Goal: Answer question/provide support: Answer question/provide support

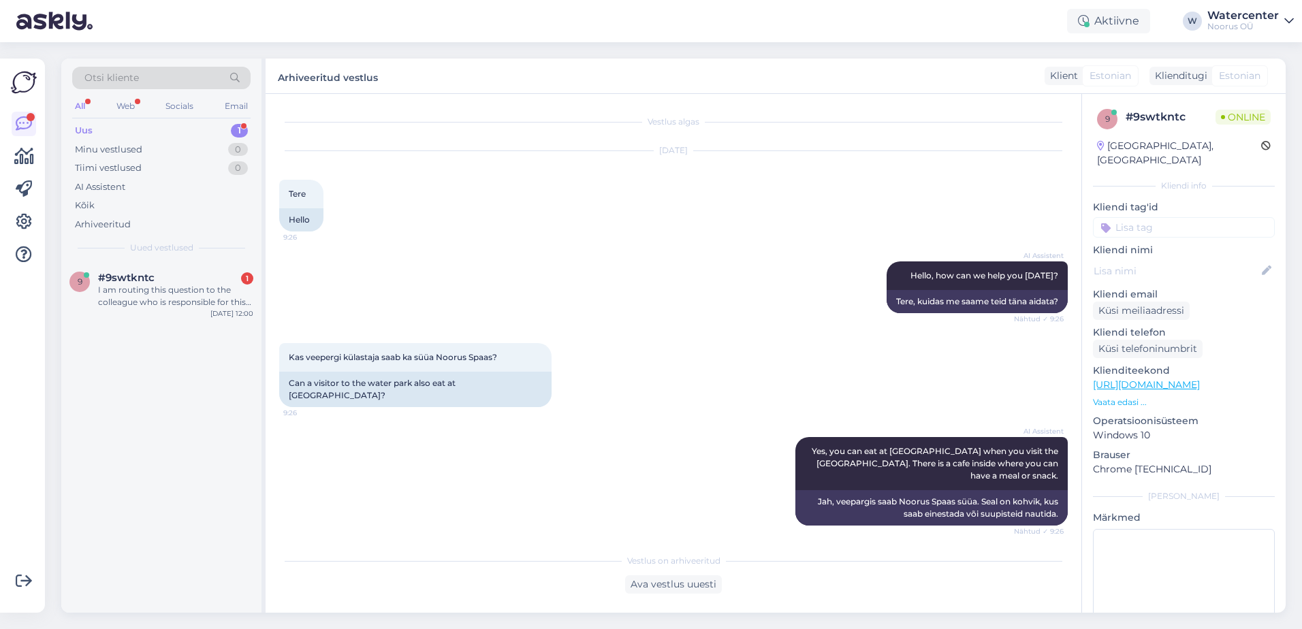
scroll to position [514, 0]
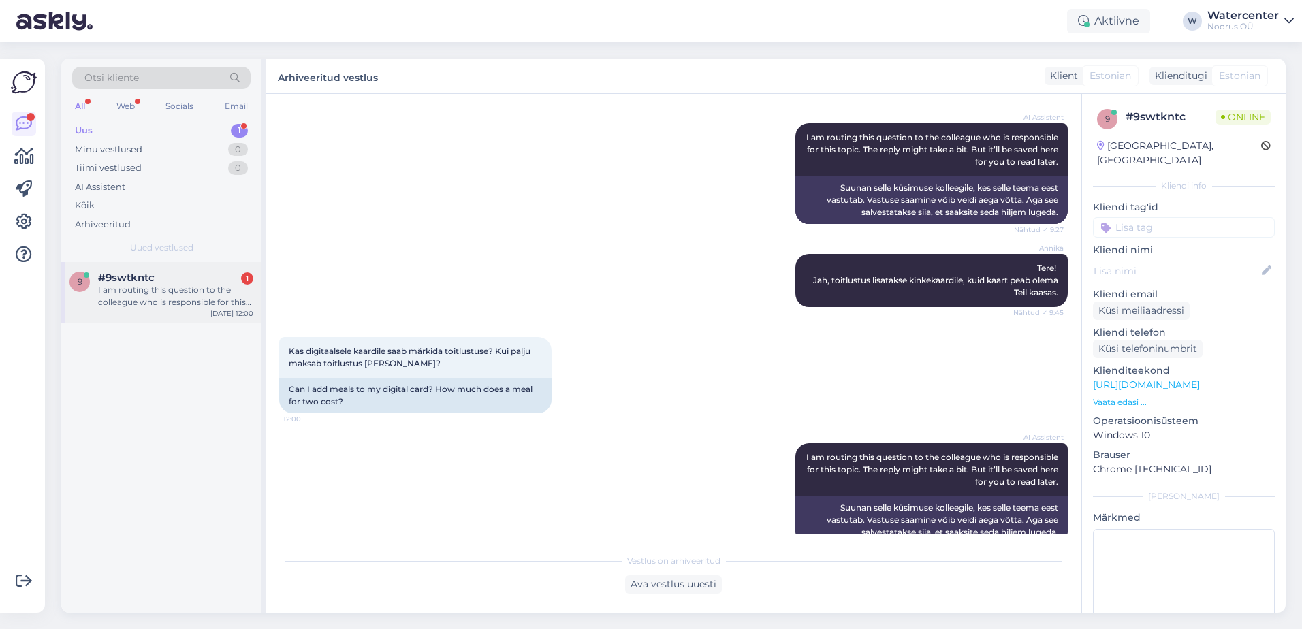
click at [153, 308] on div "I am routing this question to the colleague who is responsible for this topic. …" at bounding box center [175, 296] width 155 height 25
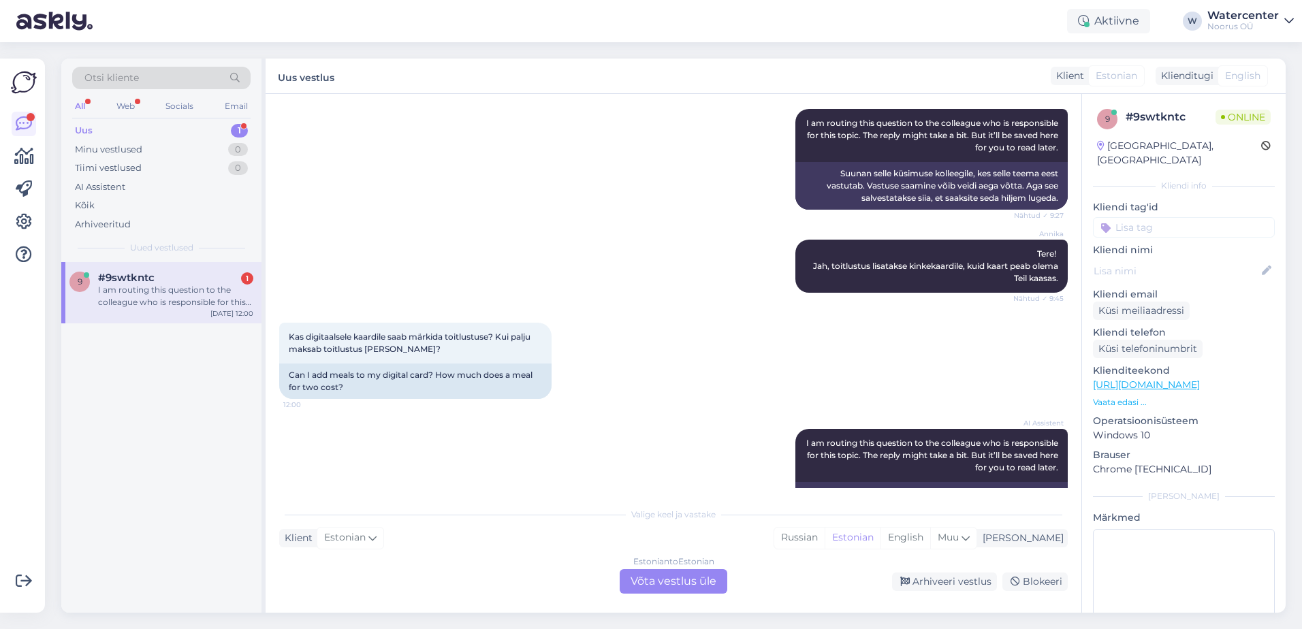
scroll to position [560, 0]
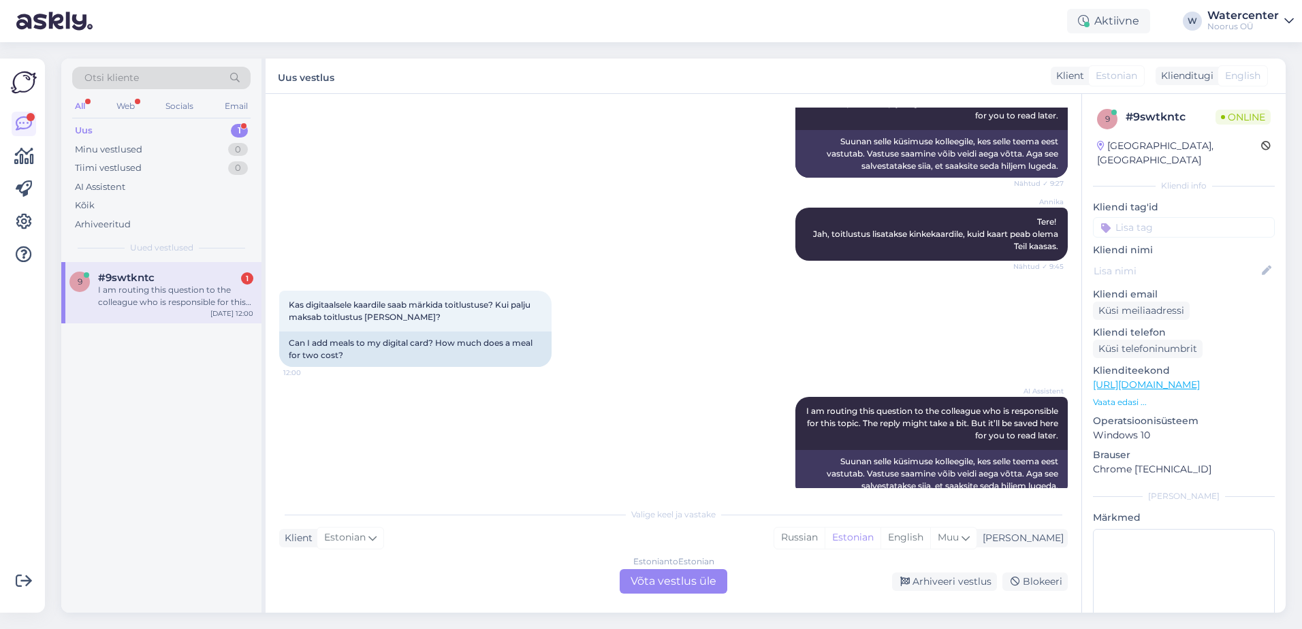
click at [690, 572] on div "Estonian to Estonian Võta vestlus üle" at bounding box center [674, 581] width 108 height 25
click at [684, 578] on div "Estonian to Estonian Võta vestlus üle" at bounding box center [674, 581] width 108 height 25
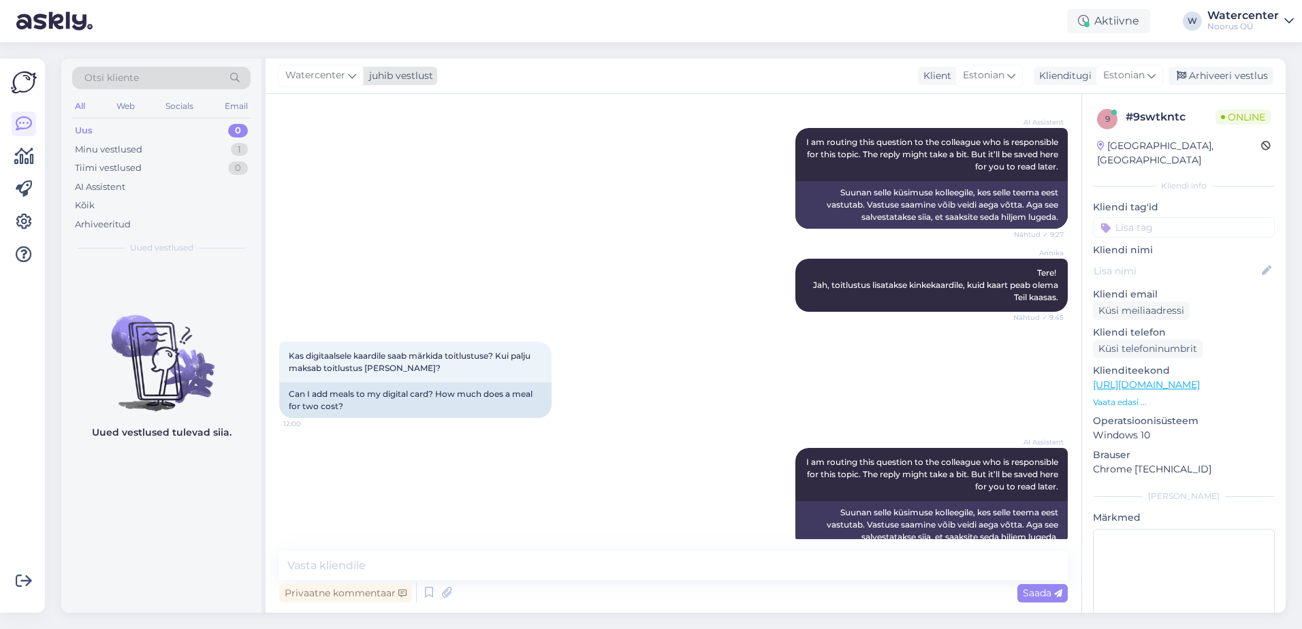
click at [313, 69] on span "Watercenter" at bounding box center [315, 75] width 60 height 15
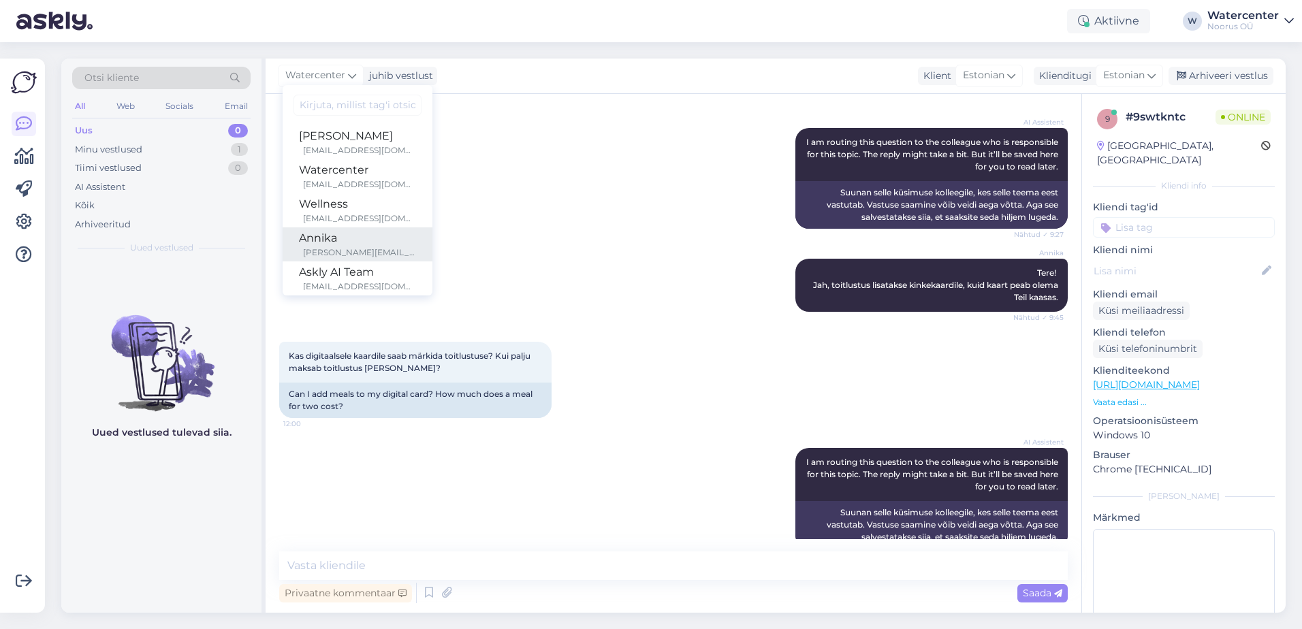
click at [353, 235] on div "Annika" at bounding box center [357, 238] width 117 height 16
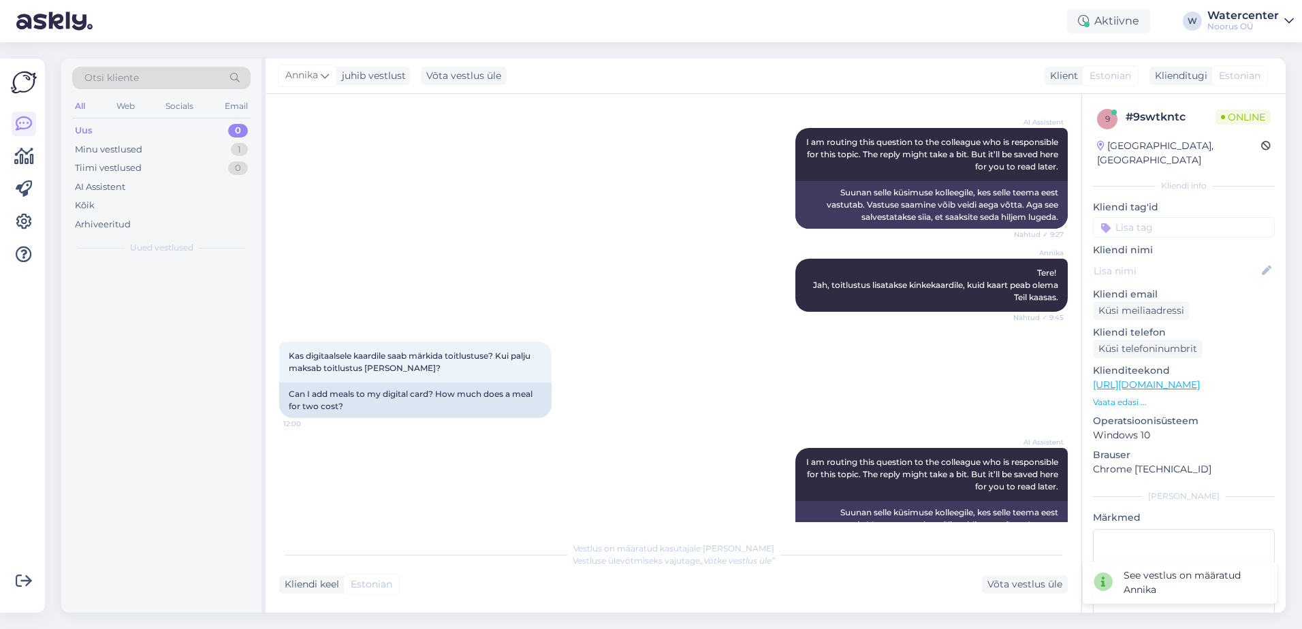
scroll to position [526, 0]
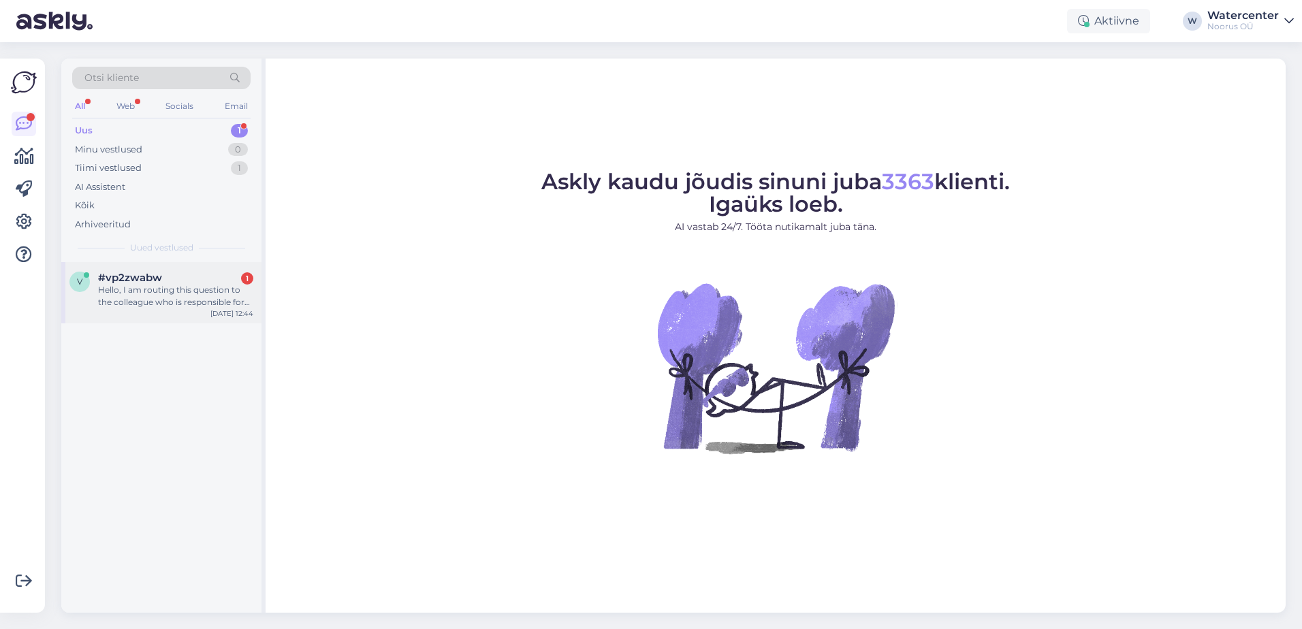
click at [180, 289] on div "Hello, I am routing this question to the colleague who is responsible for this …" at bounding box center [175, 296] width 155 height 25
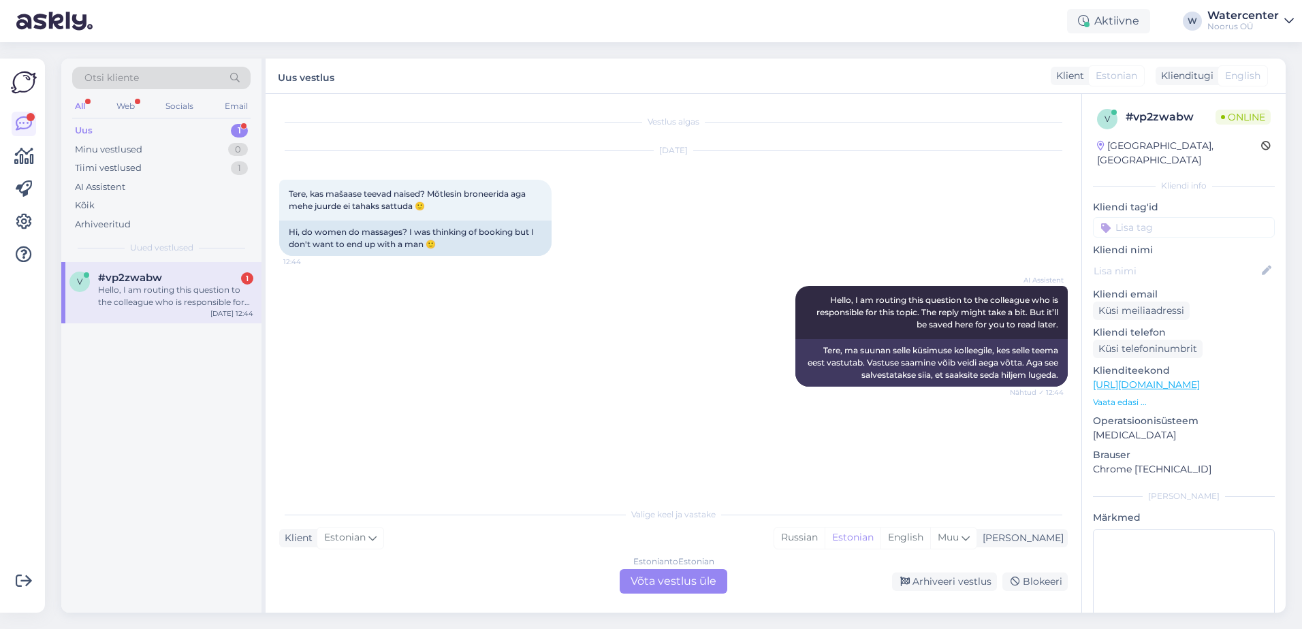
click at [670, 583] on div "Estonian to Estonian Võta vestlus üle" at bounding box center [674, 581] width 108 height 25
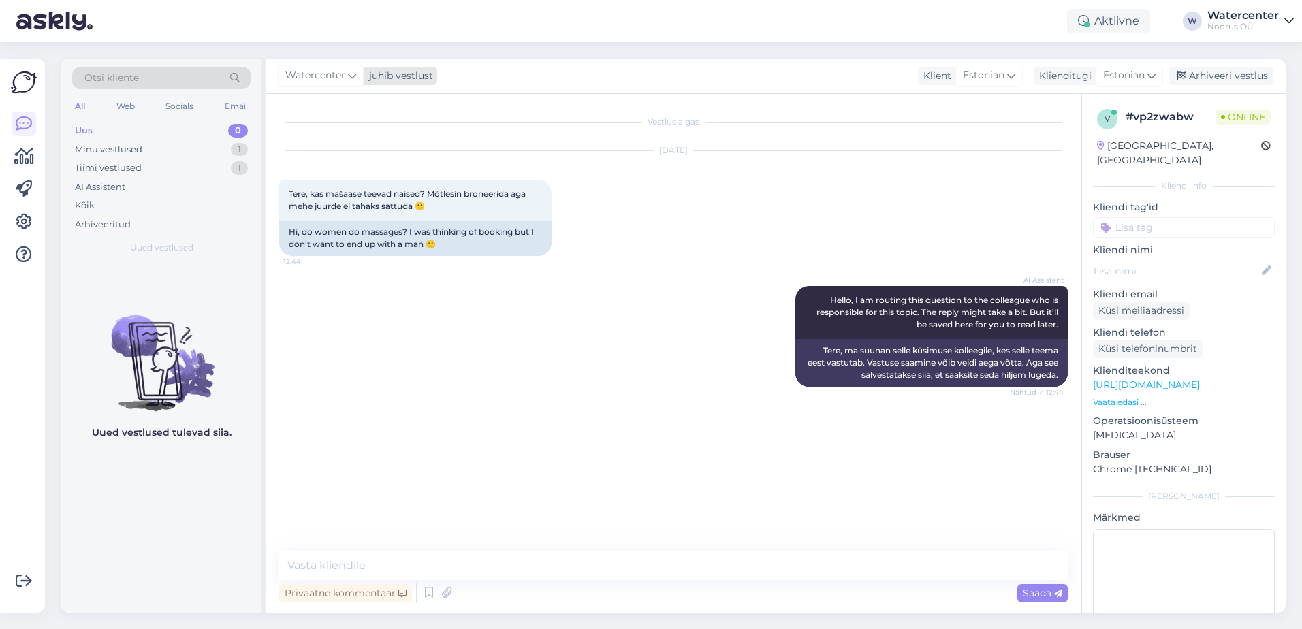
click at [303, 76] on span "Watercenter" at bounding box center [315, 75] width 60 height 15
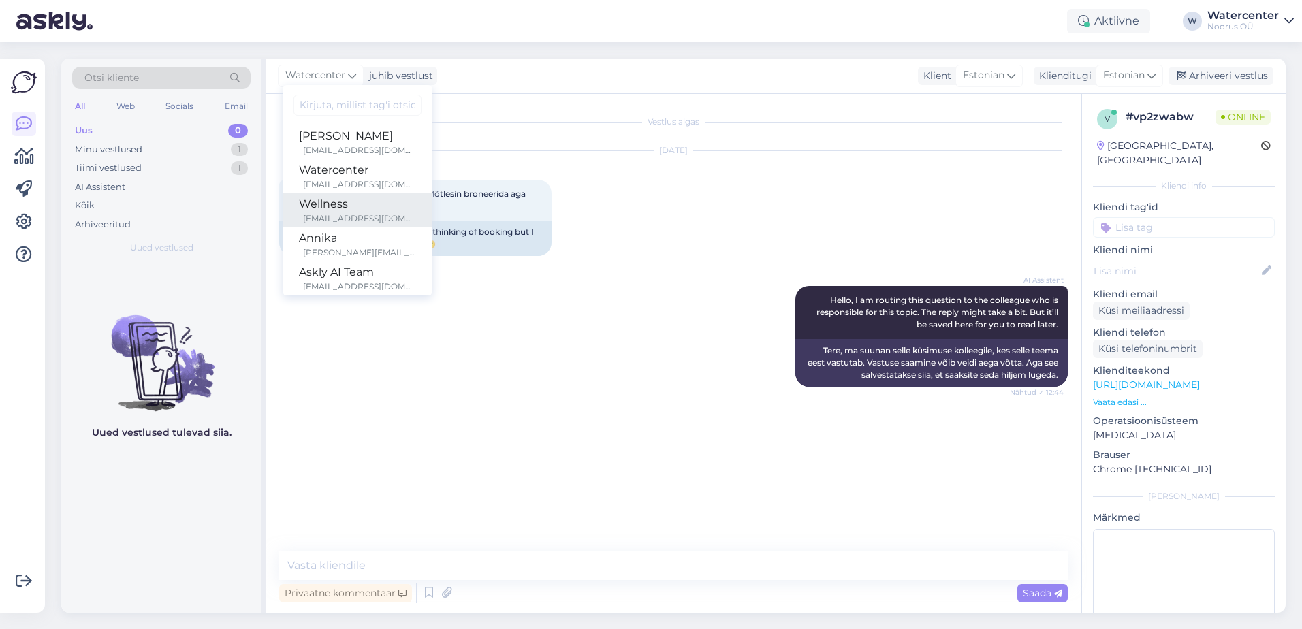
click at [346, 202] on div "Wellness" at bounding box center [357, 204] width 117 height 16
